Goal: Task Accomplishment & Management: Use online tool/utility

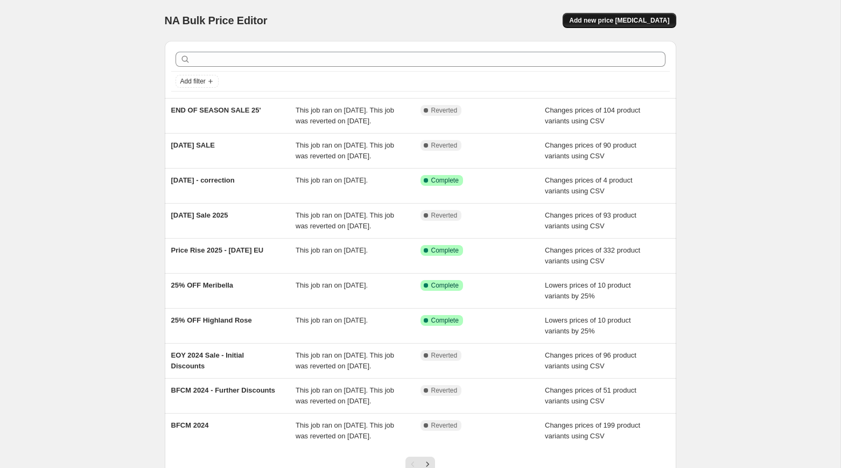
click at [608, 22] on span "Add new price [MEDICAL_DATA]" at bounding box center [619, 20] width 100 height 9
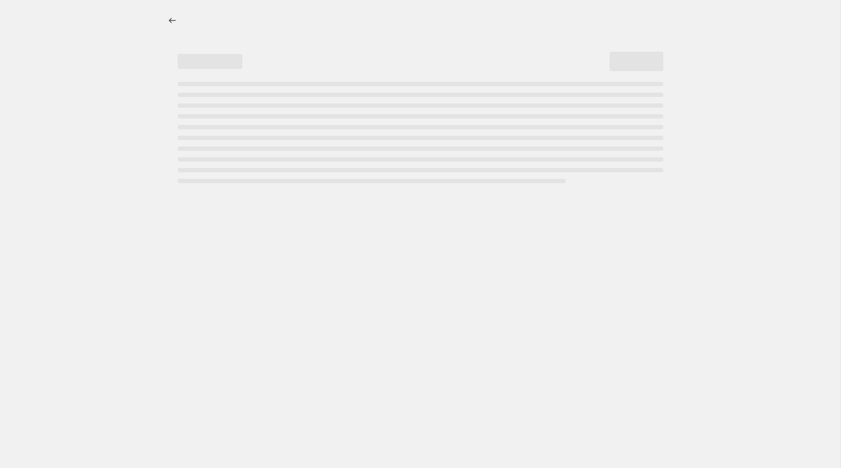
select select "percentage"
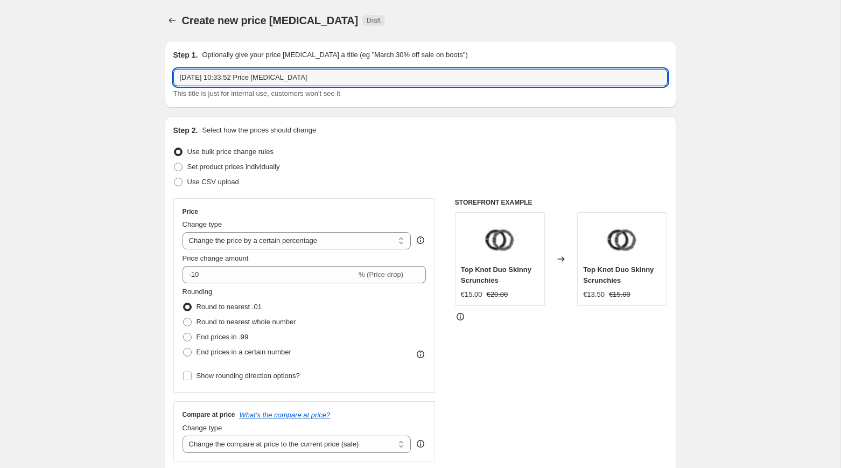
drag, startPoint x: 202, startPoint y: 72, endPoint x: 113, endPoint y: 63, distance: 89.9
type input "BIRTHDAY SALE 2025"
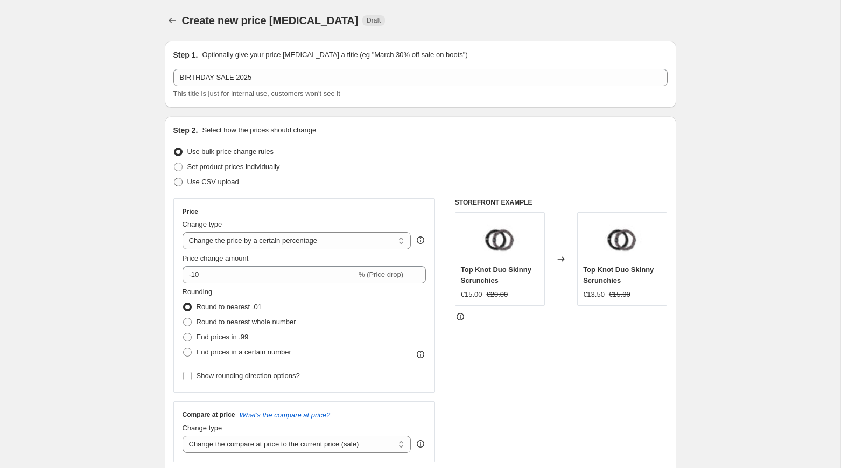
click at [176, 185] on span at bounding box center [178, 182] width 9 height 9
click at [175, 178] on input "Use CSV upload" at bounding box center [174, 178] width 1 height 1
radio input "true"
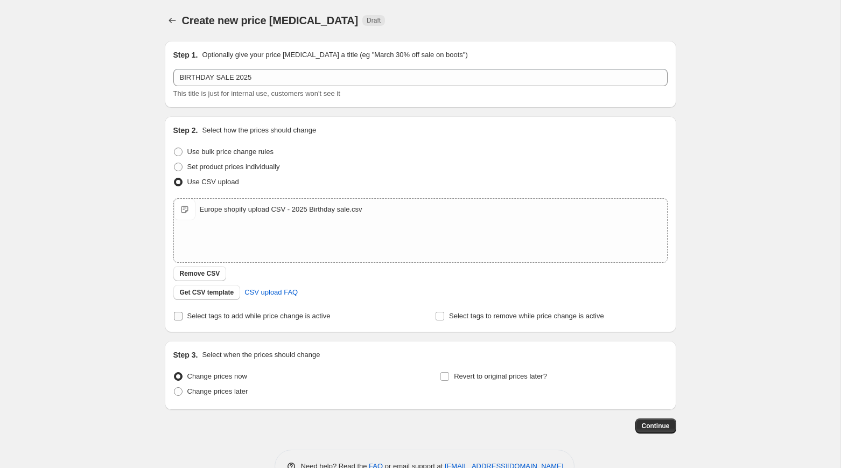
click at [197, 317] on span "Select tags to add while price change is active" at bounding box center [258, 316] width 143 height 8
click at [183, 317] on input "Select tags to add while price change is active" at bounding box center [178, 316] width 9 height 9
checkbox input "true"
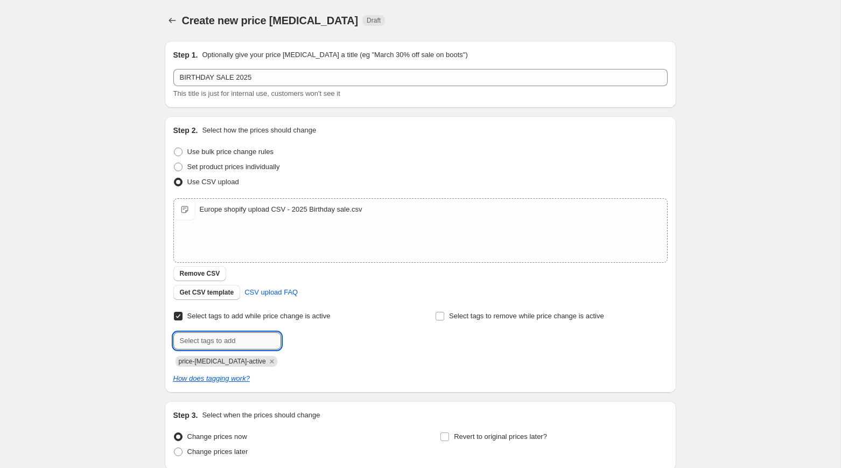
click at [266, 336] on input "text" at bounding box center [227, 340] width 108 height 17
type input "sale-script"
click at [315, 342] on span "sale-script" at bounding box center [320, 340] width 32 height 8
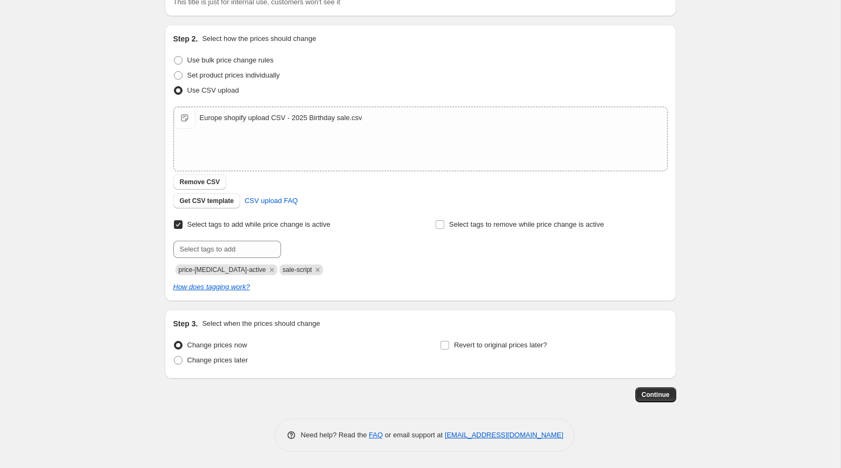
scroll to position [91, 0]
click at [242, 360] on span "Change prices later" at bounding box center [217, 361] width 61 height 8
click at [175, 357] on input "Change prices later" at bounding box center [174, 357] width 1 height 1
radio input "true"
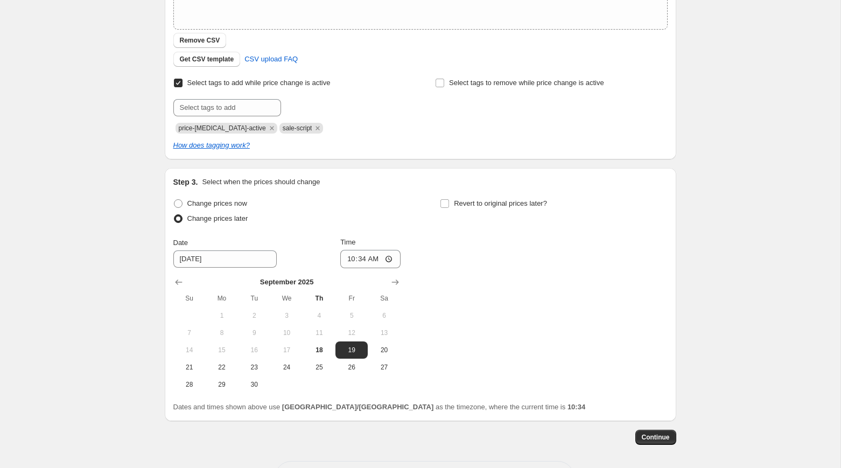
scroll to position [250, 0]
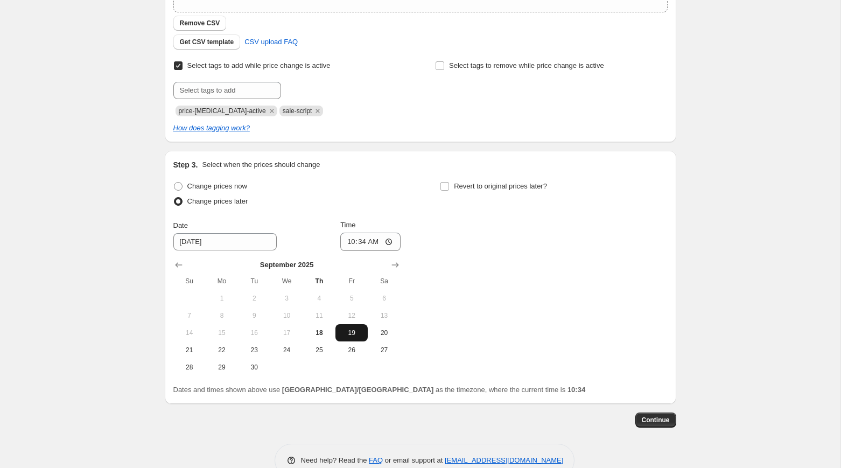
click at [356, 332] on span "19" at bounding box center [352, 333] width 24 height 9
click at [350, 242] on input "10:34" at bounding box center [370, 242] width 60 height 18
type input "08:00"
click at [459, 263] on div "Change prices now Change prices later Date 9/19/2025 Time 08:00 September 2025 …" at bounding box center [420, 277] width 495 height 197
click at [446, 185] on input "Revert to original prices later?" at bounding box center [445, 186] width 9 height 9
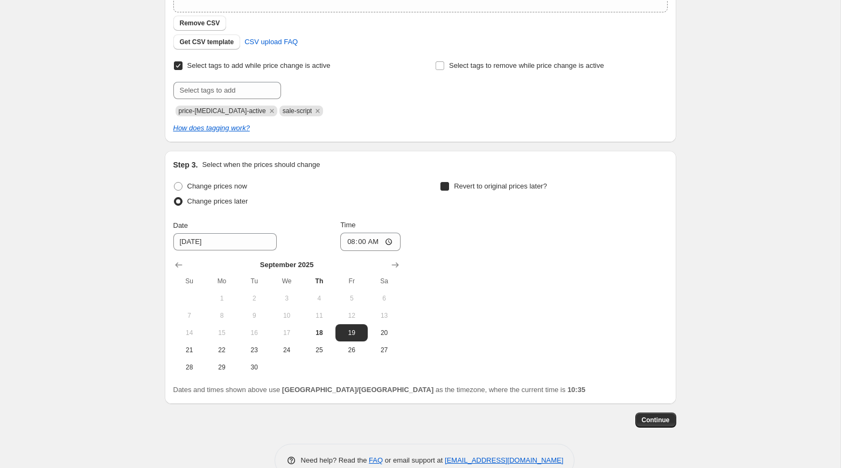
checkbox input "true"
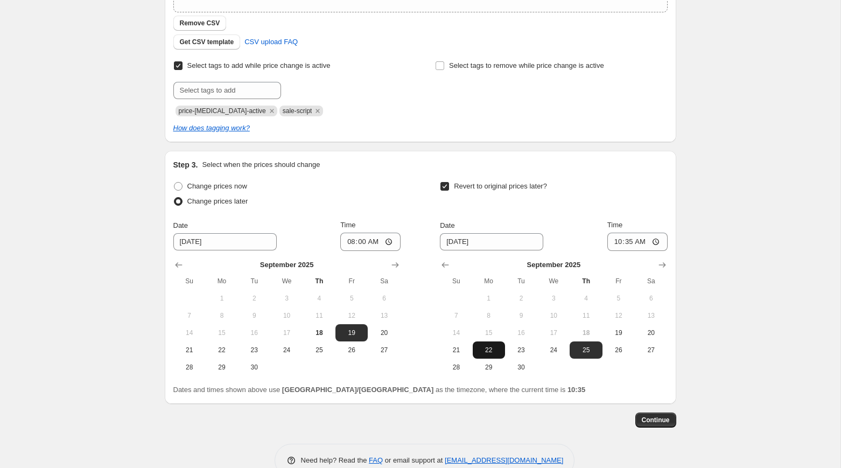
drag, startPoint x: 500, startPoint y: 353, endPoint x: 489, endPoint y: 356, distance: 11.6
click at [489, 356] on button "22" at bounding box center [489, 350] width 32 height 17
type input "9/22/2025"
click at [489, 351] on span "22" at bounding box center [489, 350] width 24 height 9
click at [620, 241] on input "10:35" at bounding box center [638, 242] width 60 height 18
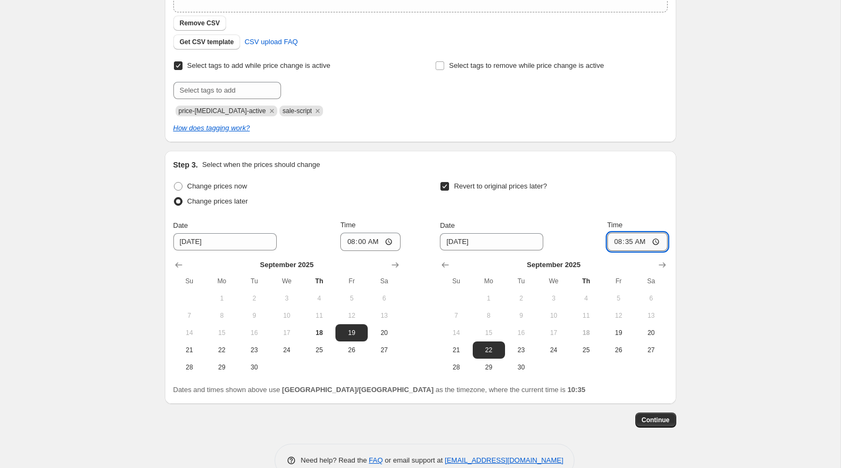
type input "08:00"
click at [697, 289] on div "Create new price change job. This page is ready Create new price change job Dra…" at bounding box center [420, 122] width 841 height 744
click at [655, 415] on button "Continue" at bounding box center [656, 420] width 41 height 15
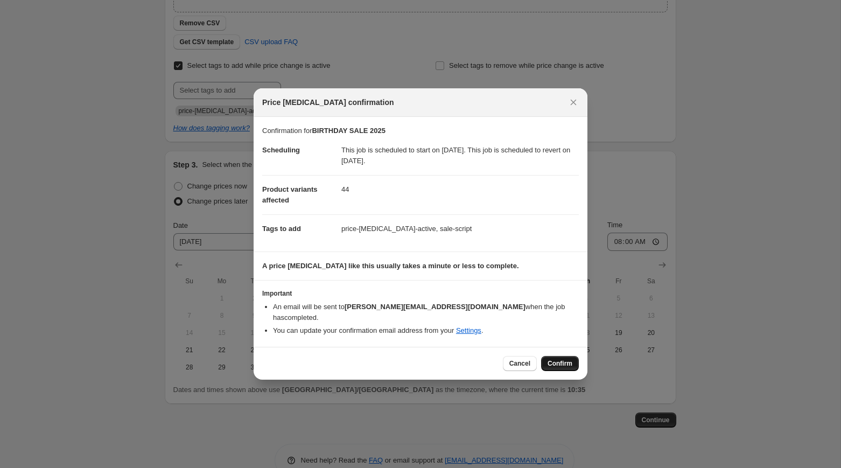
click at [565, 359] on span "Confirm" at bounding box center [560, 363] width 25 height 9
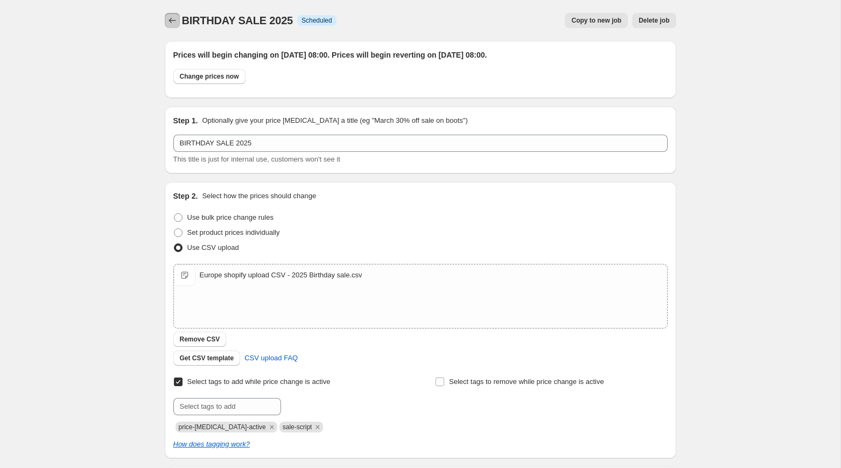
click at [175, 19] on icon "Price change jobs" at bounding box center [172, 20] width 11 height 11
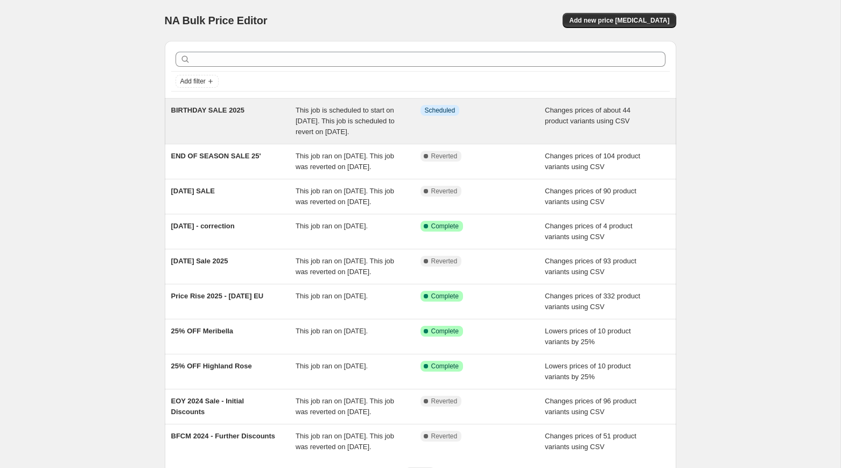
click at [232, 113] on span "BIRTHDAY SALE 2025" at bounding box center [208, 110] width 74 height 8
